Goal: Task Accomplishment & Management: Use online tool/utility

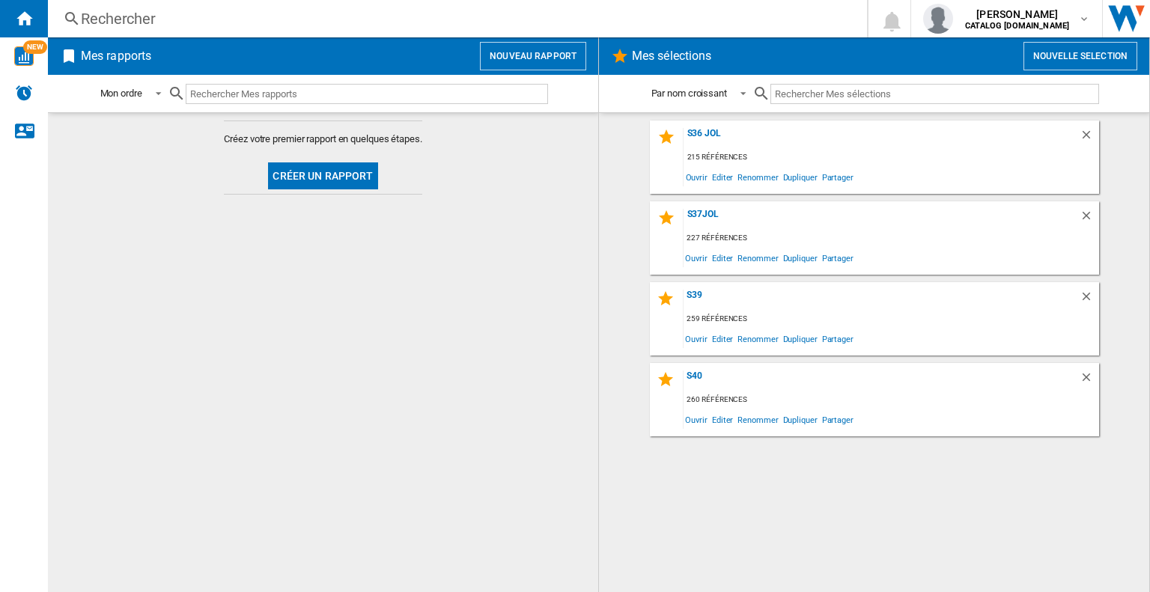
click at [1066, 58] on button "Nouvelle selection" at bounding box center [1081, 56] width 114 height 28
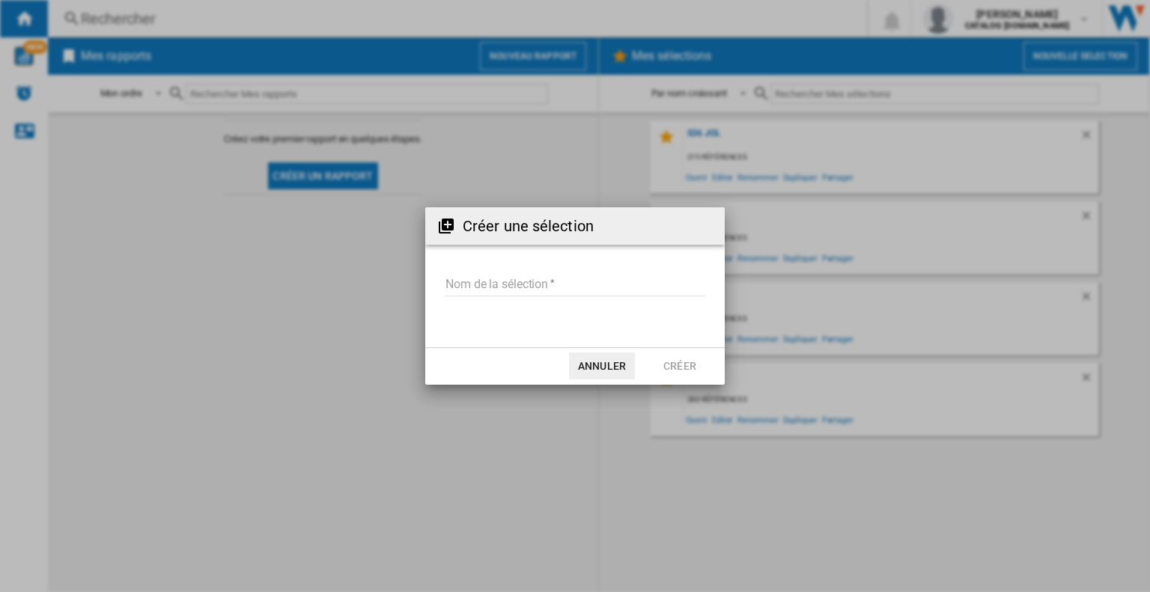
drag, startPoint x: 521, startPoint y: 268, endPoint x: 526, endPoint y: 300, distance: 31.8
click at [521, 269] on form "Nom de la sélection" at bounding box center [575, 287] width 300 height 57
click at [530, 291] on input "Nom de la sélection" at bounding box center [575, 285] width 261 height 22
type input "***"
click at [710, 367] on button "Créer" at bounding box center [680, 366] width 66 height 27
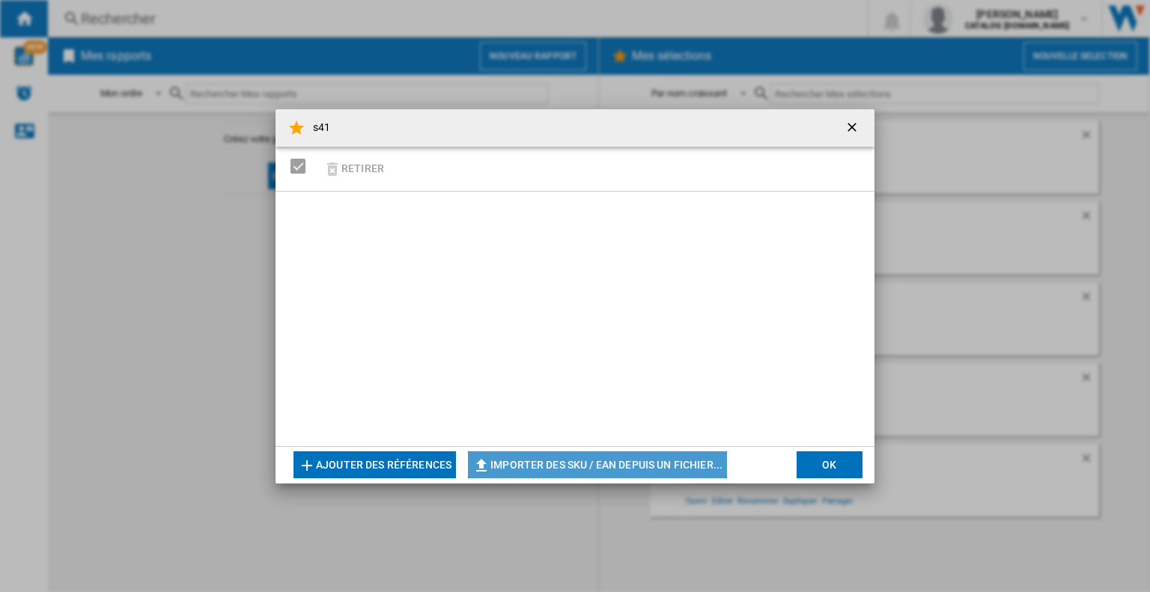
click at [553, 458] on button "Importer des SKU / EAN depuis un fichier..." at bounding box center [597, 465] width 259 height 27
type input "**********"
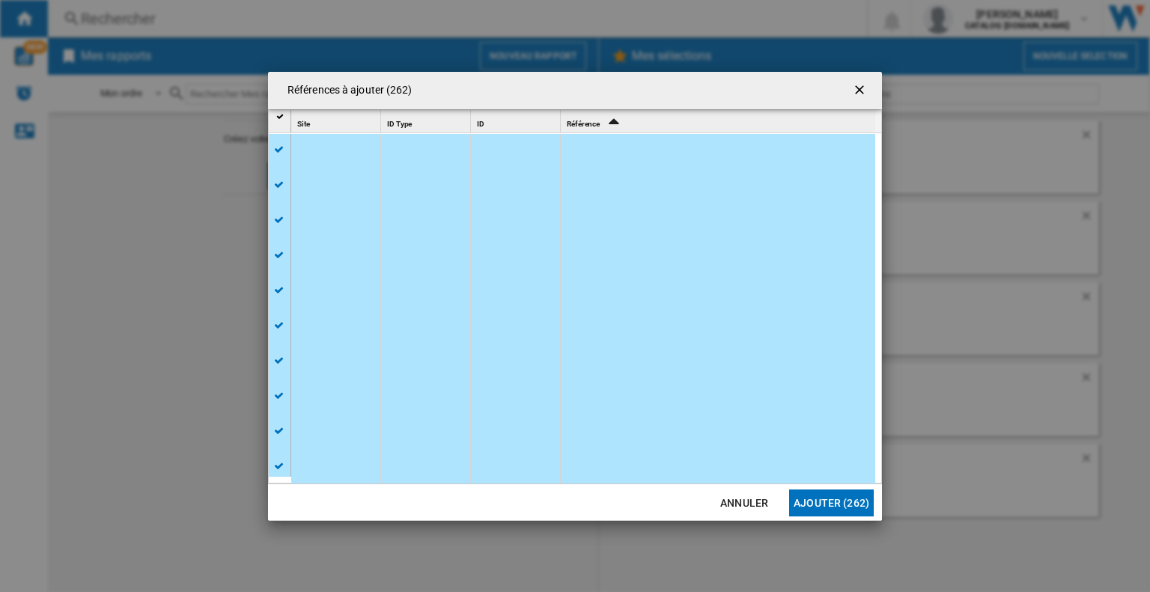
click at [841, 499] on button "Ajouter (262)" at bounding box center [831, 503] width 85 height 27
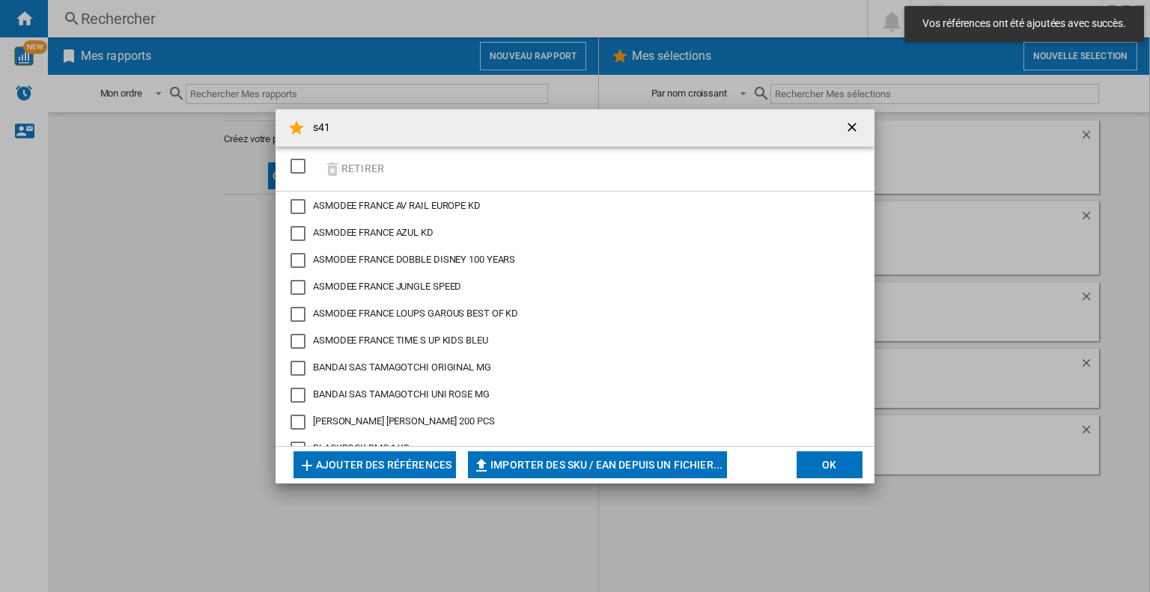
click at [827, 463] on button "OK" at bounding box center [830, 465] width 66 height 27
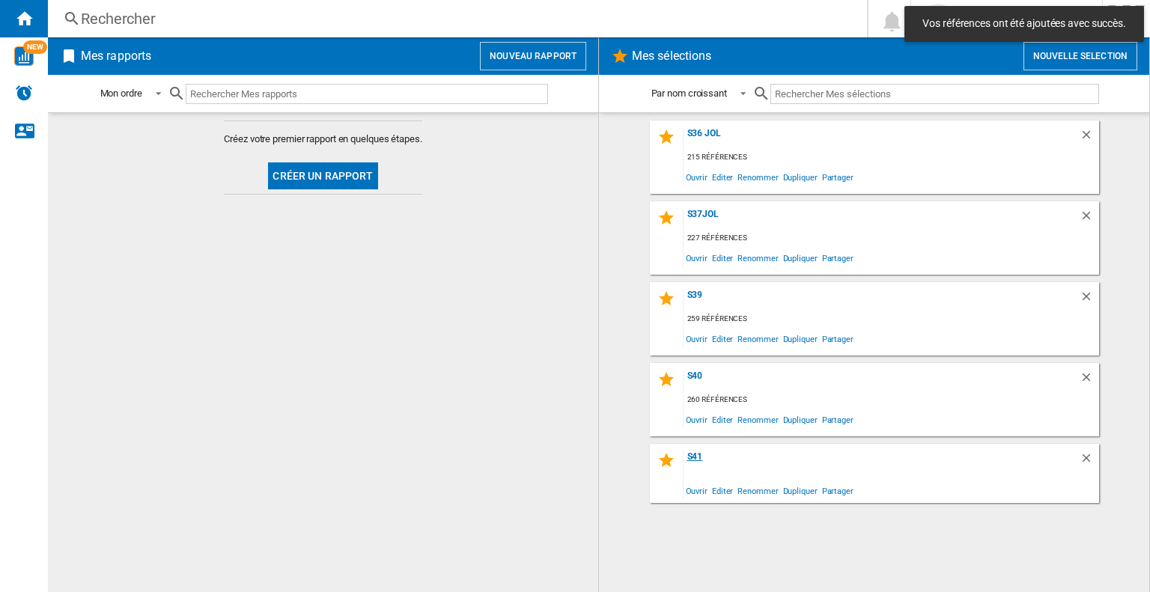
click at [692, 464] on div "s41" at bounding box center [882, 459] width 396 height 15
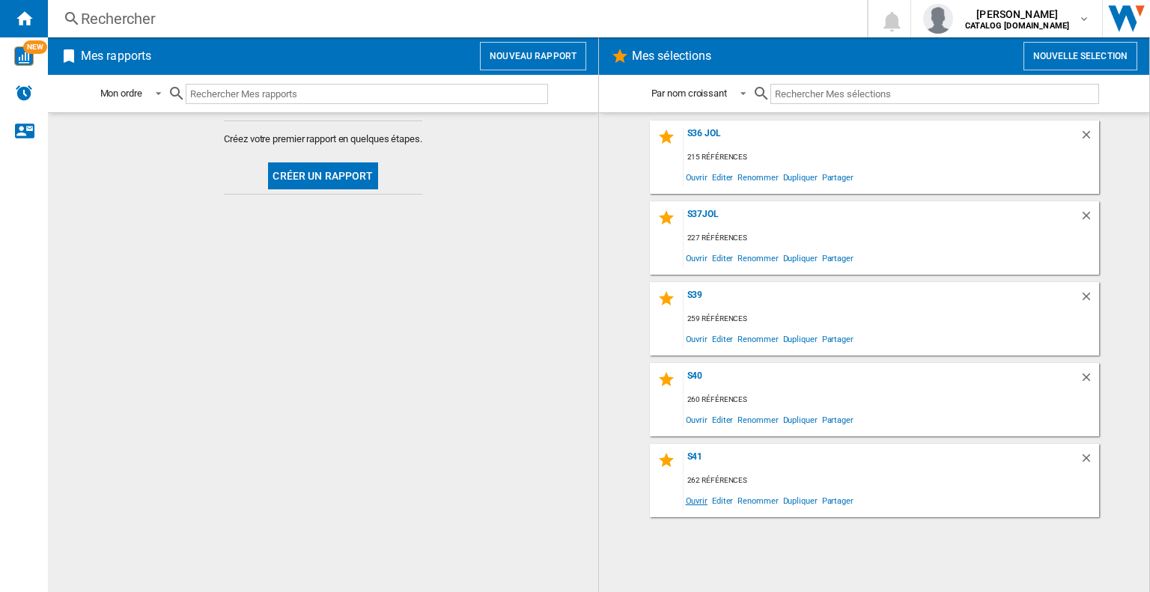
click at [696, 505] on span "Ouvrir" at bounding box center [697, 500] width 26 height 20
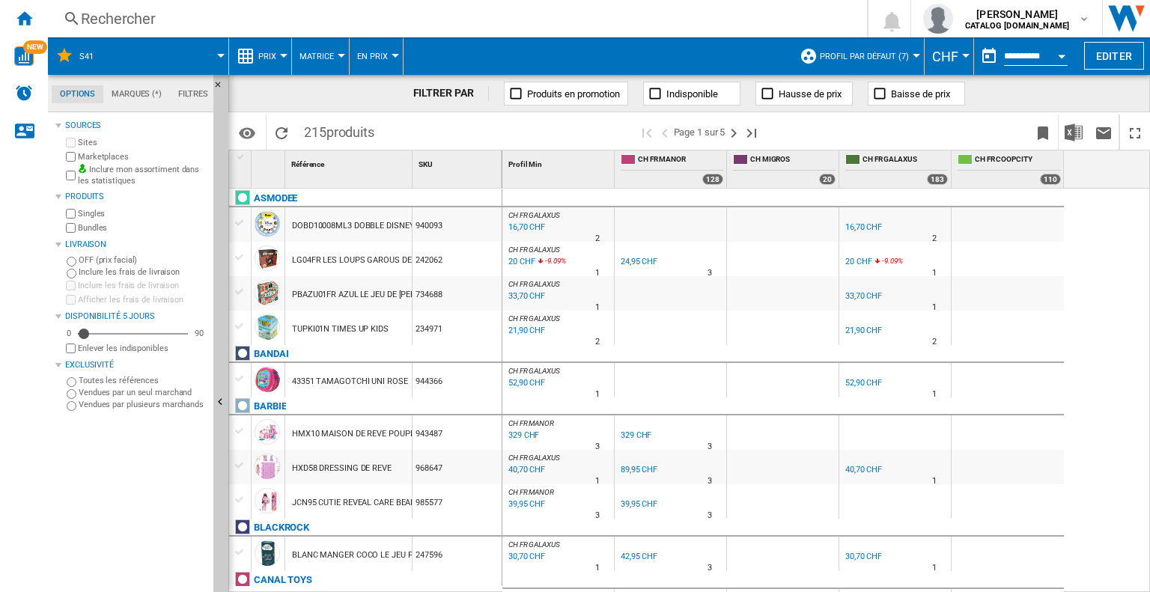
click at [70, 233] on div "Bundles" at bounding box center [135, 228] width 145 height 14
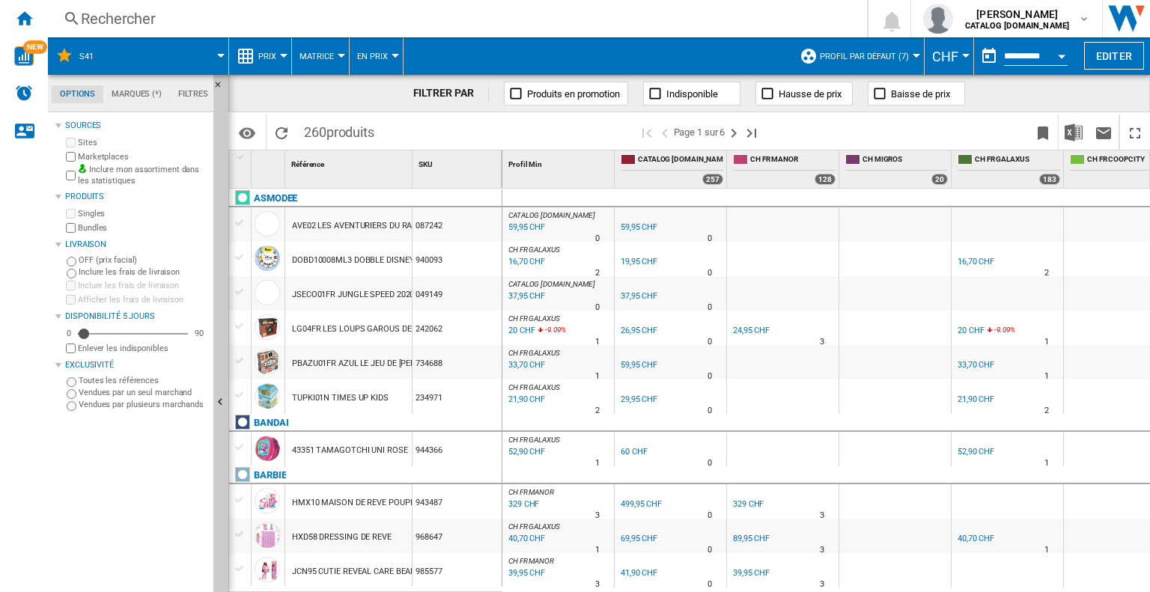
click at [889, 58] on span "Profil par défaut (7)" at bounding box center [864, 57] width 89 height 10
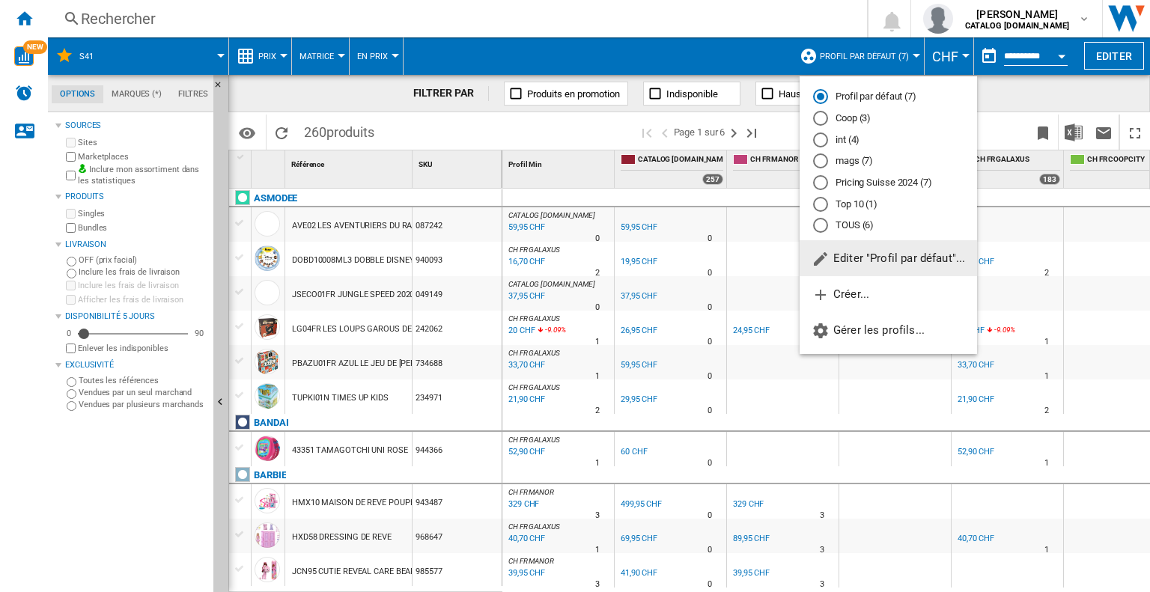
click at [851, 149] on md-radio-group "Profil par défaut (7) Coop (3) int (4) mags (7) Pricing Suisse 2024 (7) Top 10 …" at bounding box center [888, 161] width 177 height 143
click at [848, 143] on md-radio-button "int (4)" at bounding box center [888, 140] width 151 height 14
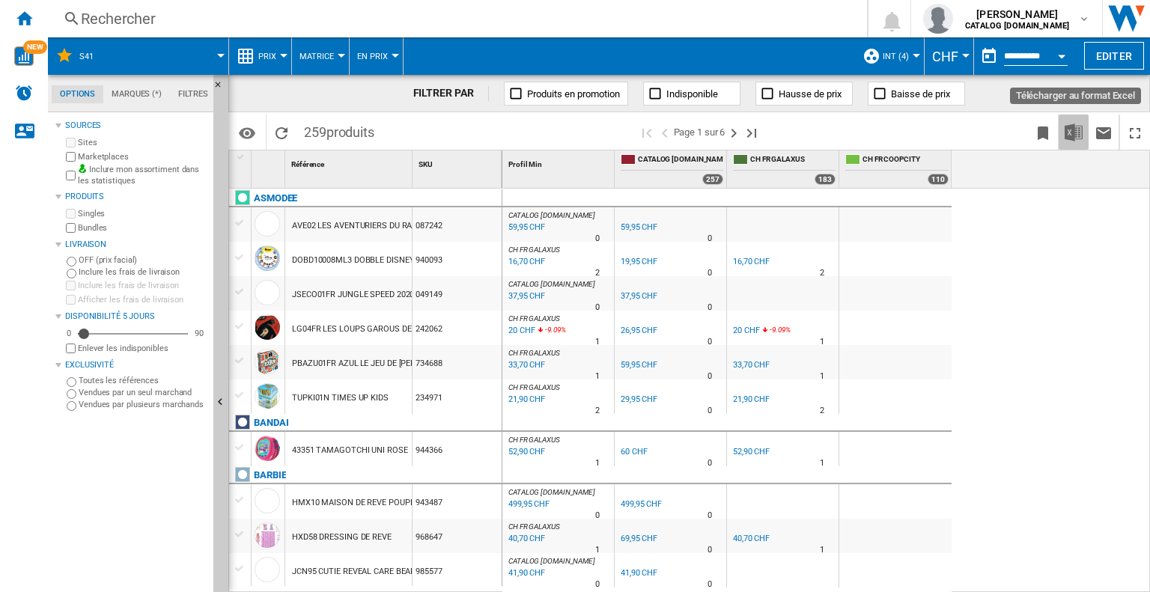
click at [1073, 125] on img "Télécharger au format Excel" at bounding box center [1074, 133] width 18 height 18
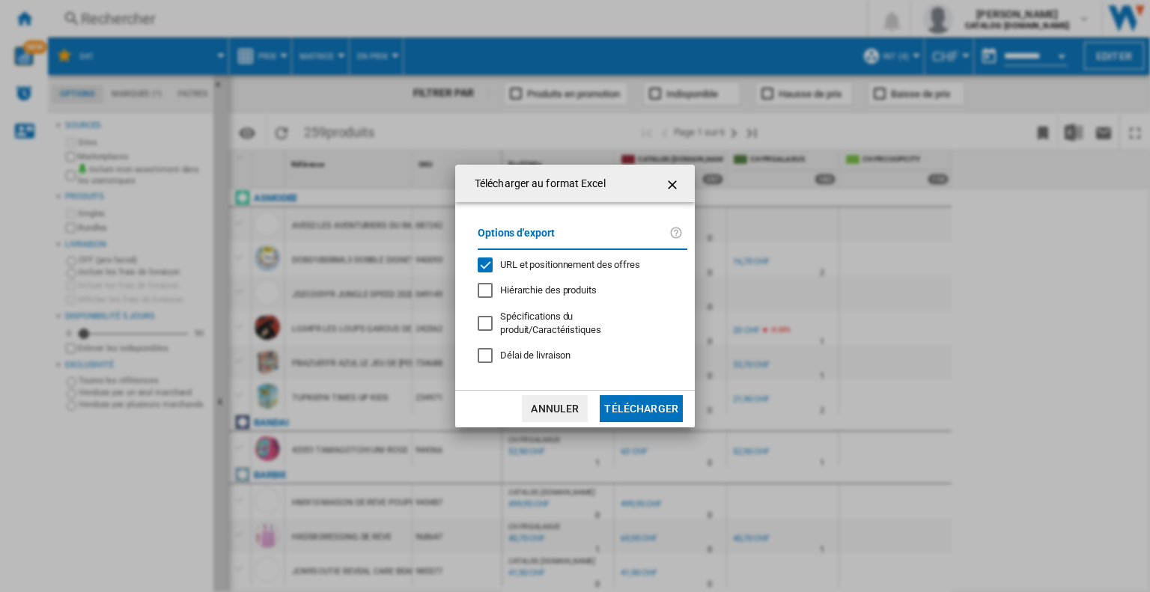
click at [538, 270] on span "URL et positionnement des offres" at bounding box center [570, 264] width 140 height 11
click at [626, 395] on button "Télécharger" at bounding box center [641, 408] width 83 height 27
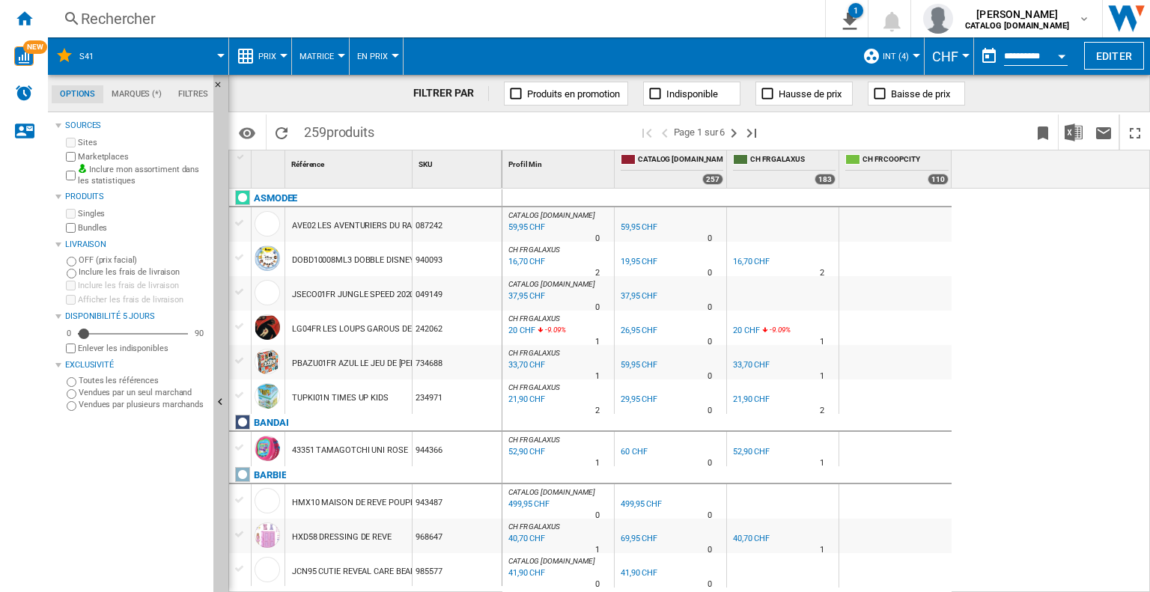
click at [914, 54] on div at bounding box center [916, 56] width 7 height 4
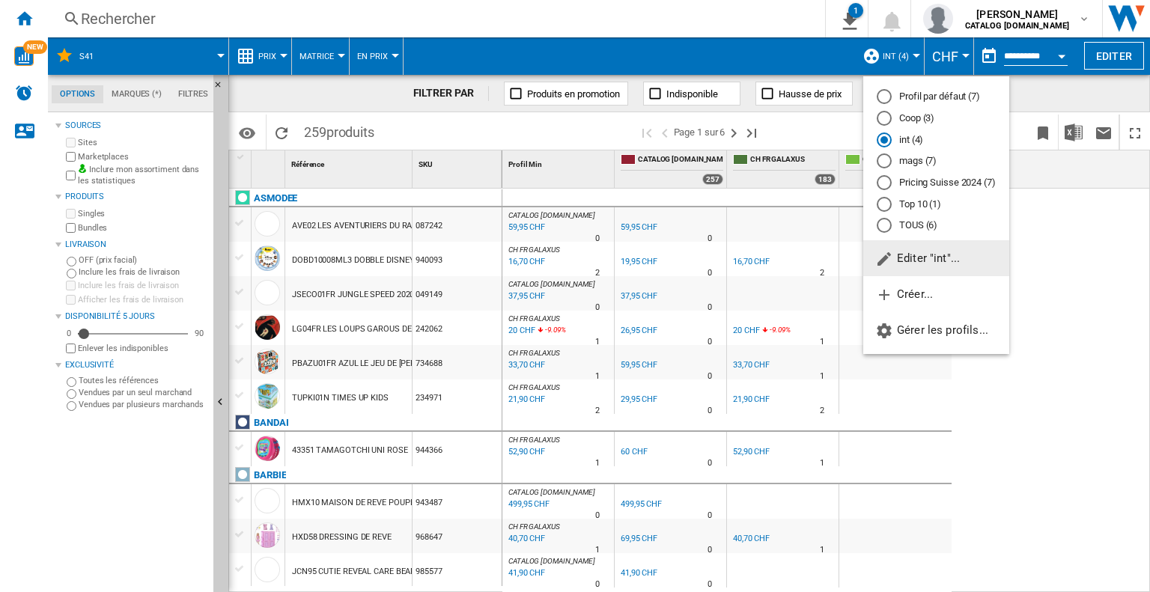
click at [924, 178] on md-radio-button "Pricing Suisse 2024 (7)" at bounding box center [936, 183] width 119 height 14
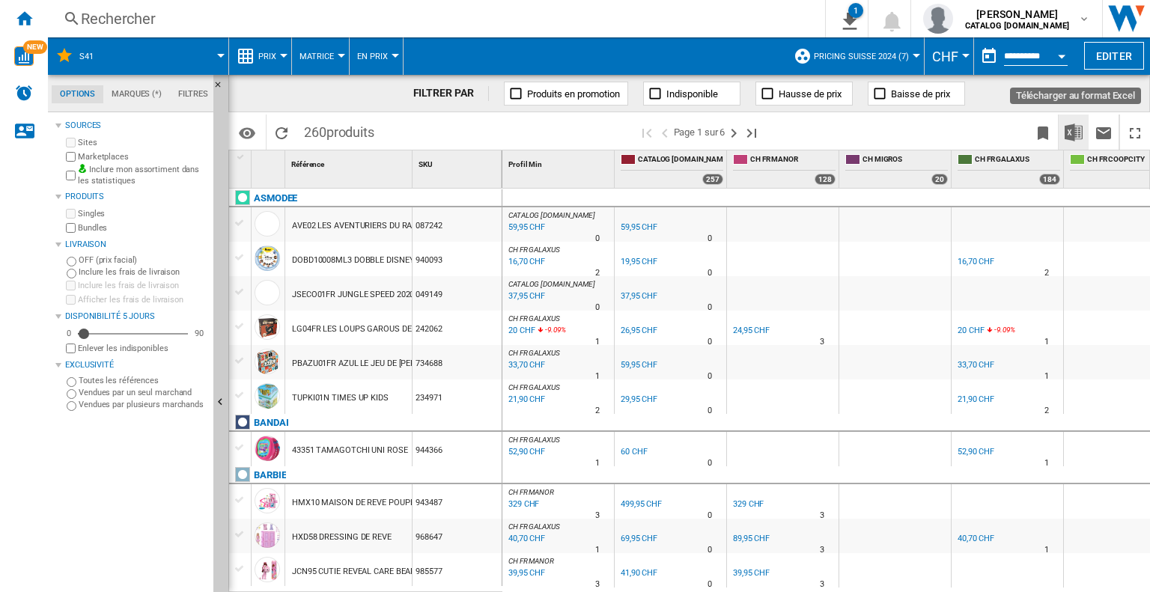
click at [1073, 131] on img "Télécharger au format Excel" at bounding box center [1074, 133] width 18 height 18
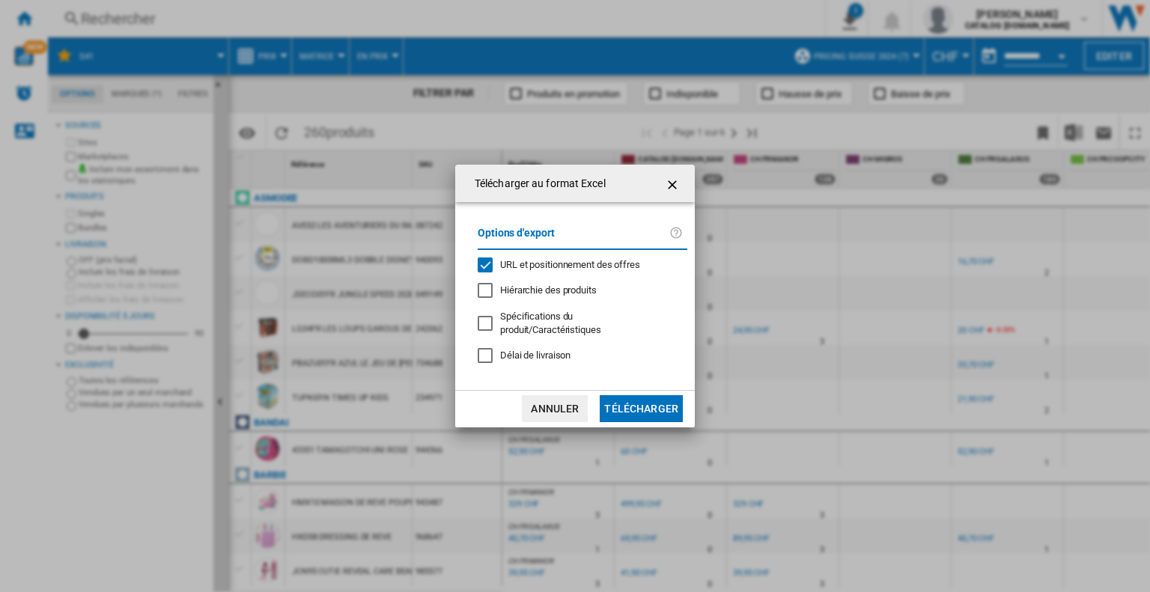
click at [641, 399] on button "Télécharger" at bounding box center [641, 408] width 83 height 27
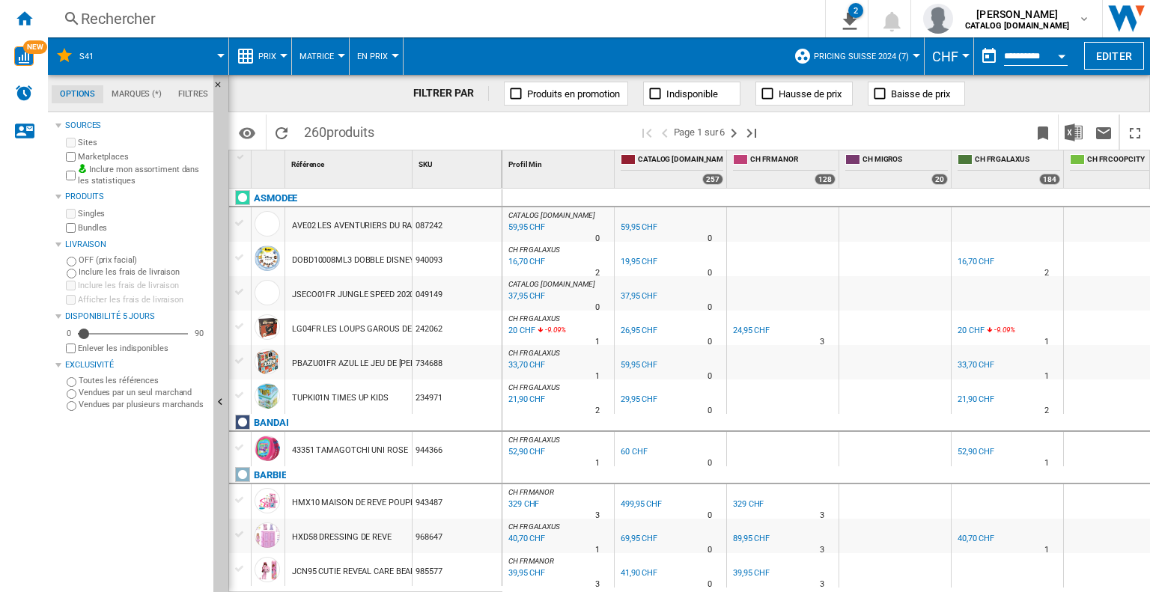
click at [123, 12] on div "Rechercher" at bounding box center [433, 18] width 705 height 21
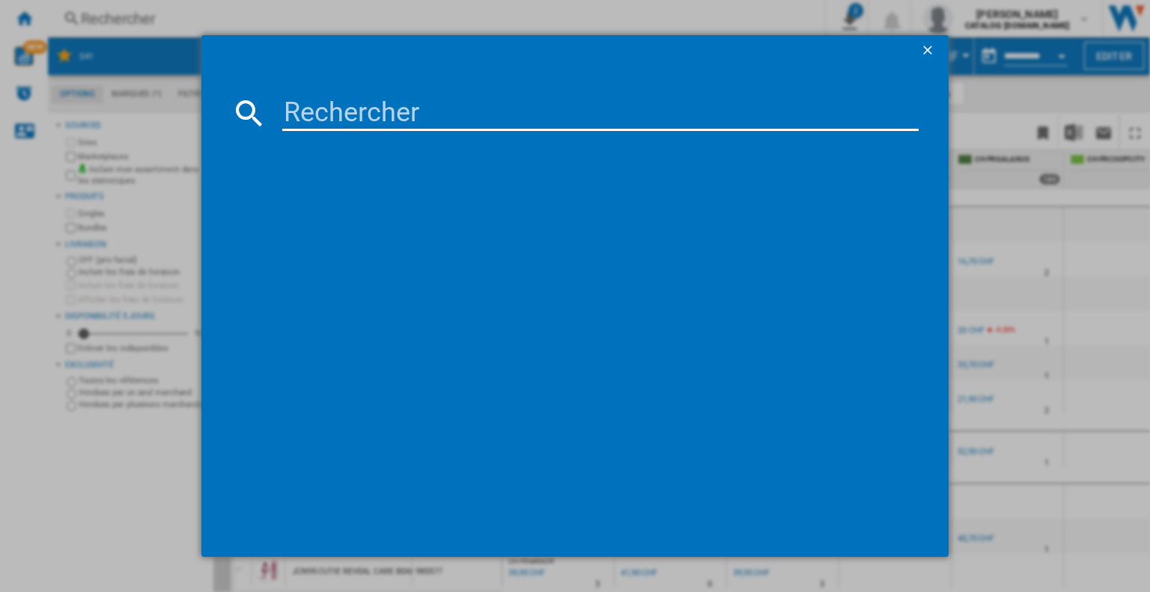
click at [332, 110] on input at bounding box center [600, 113] width 636 height 36
paste input "808085"
type input "808085"
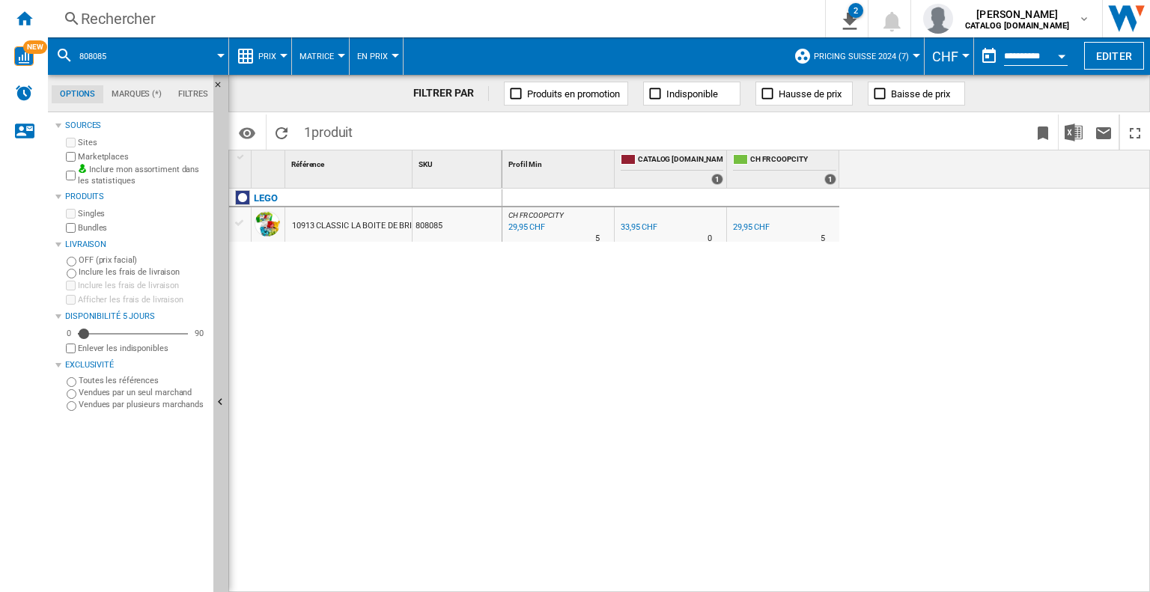
click at [633, 225] on div "33,95 CHF" at bounding box center [639, 227] width 37 height 10
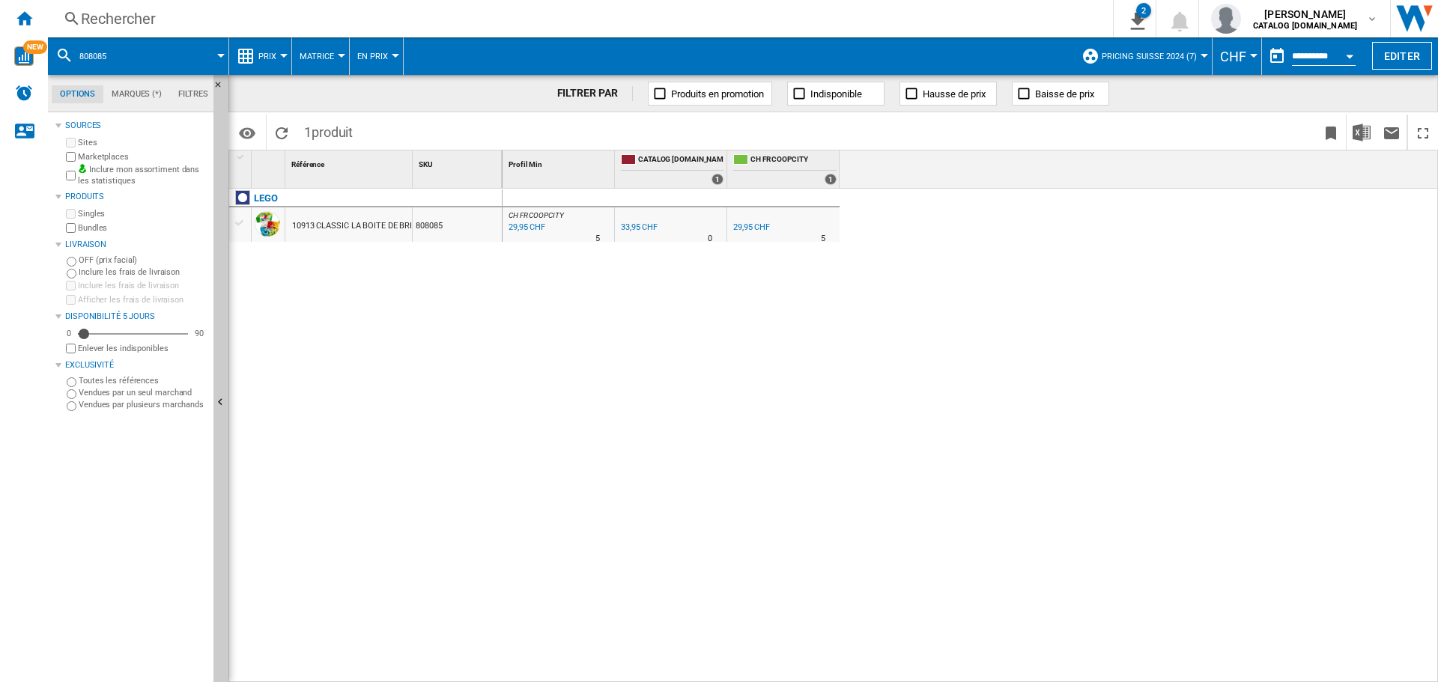
click at [158, 20] on div "Rechercher" at bounding box center [577, 18] width 993 height 21
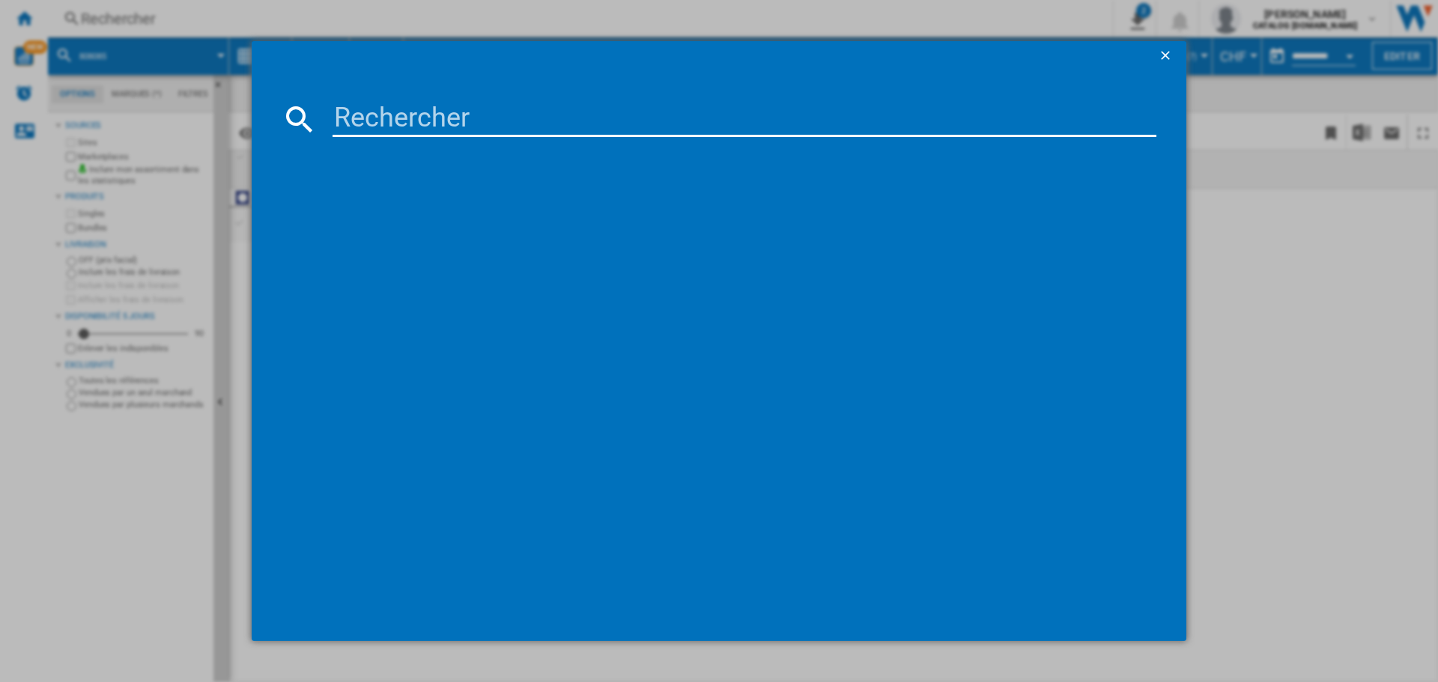
click at [365, 120] on input at bounding box center [744, 119] width 824 height 36
type input "712361"
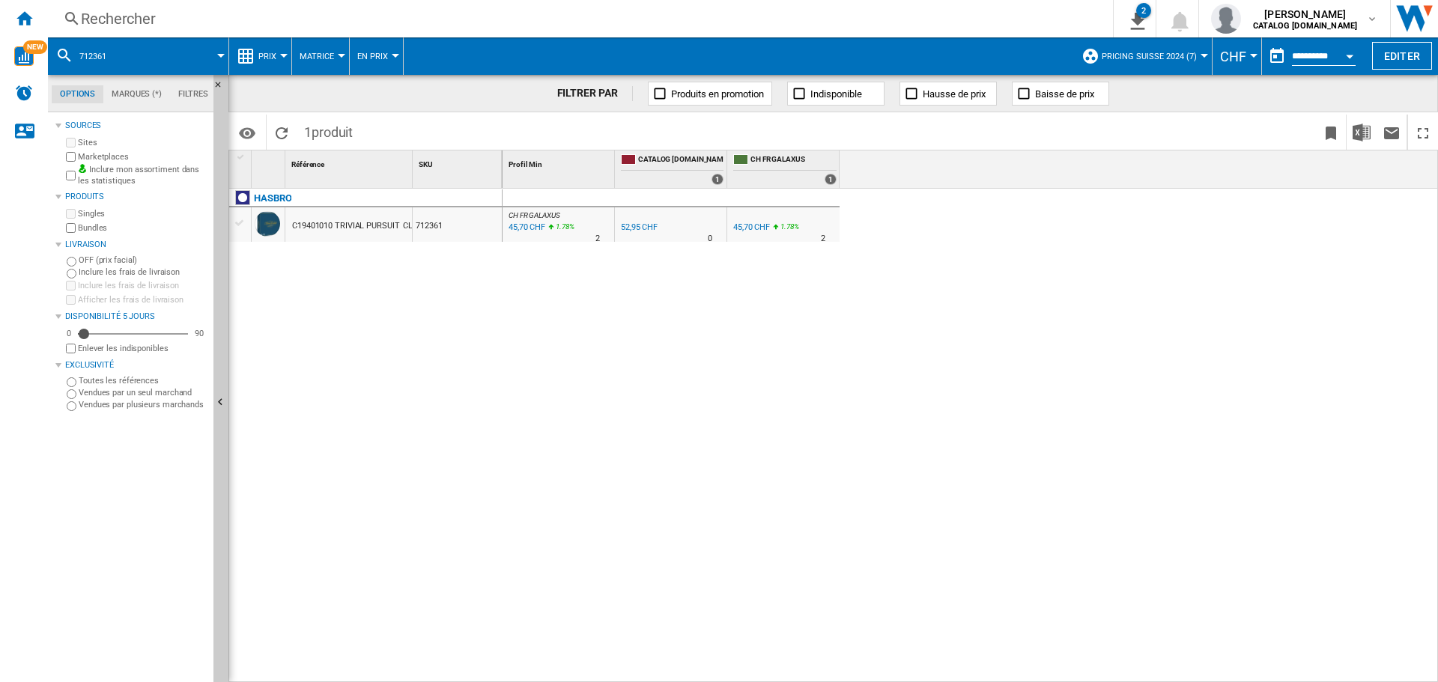
click at [752, 223] on div "45,70 CHF" at bounding box center [751, 227] width 37 height 10
